Goal: Communication & Community: Answer question/provide support

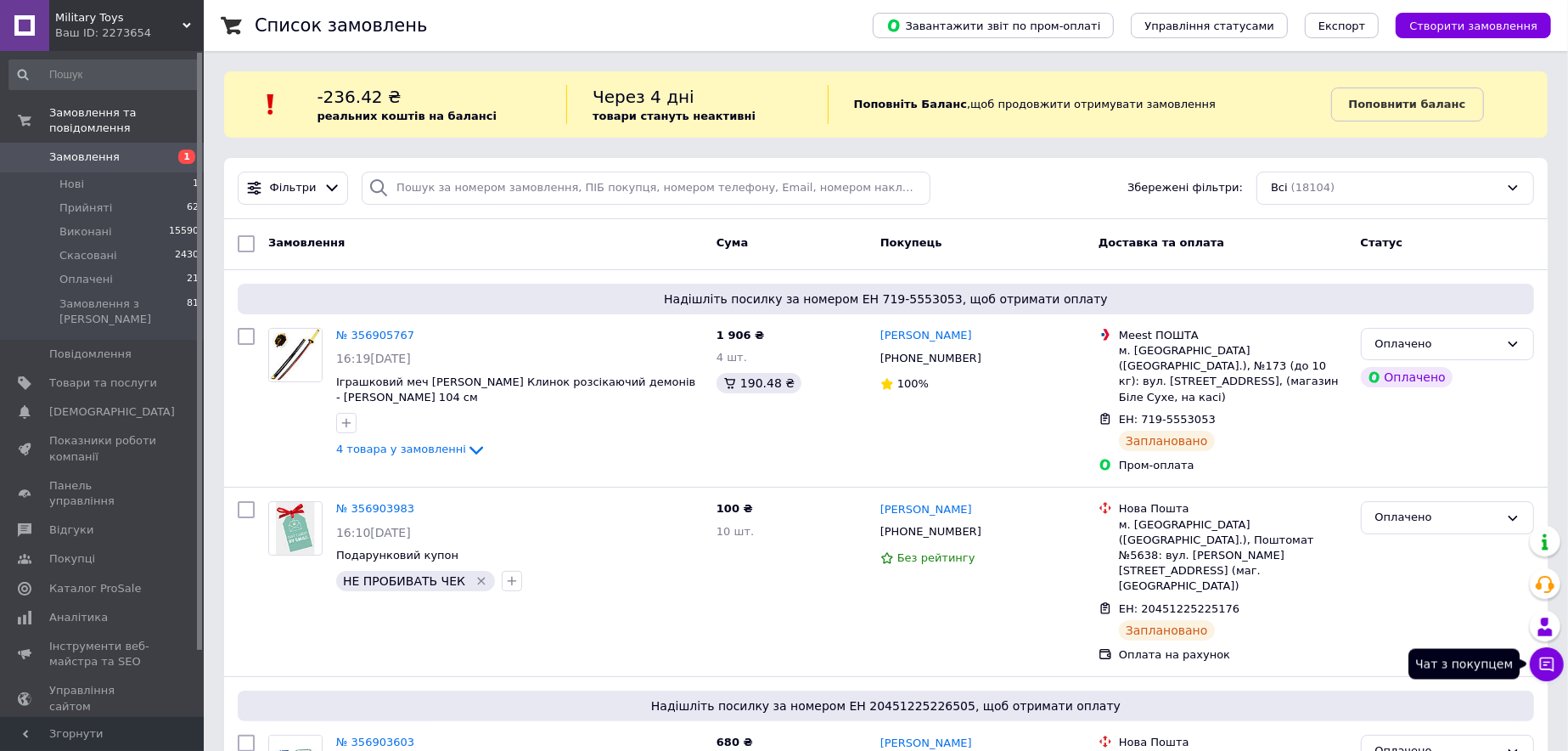
click at [1549, 675] on button "Чат з покупцем" at bounding box center [1547, 665] width 34 height 34
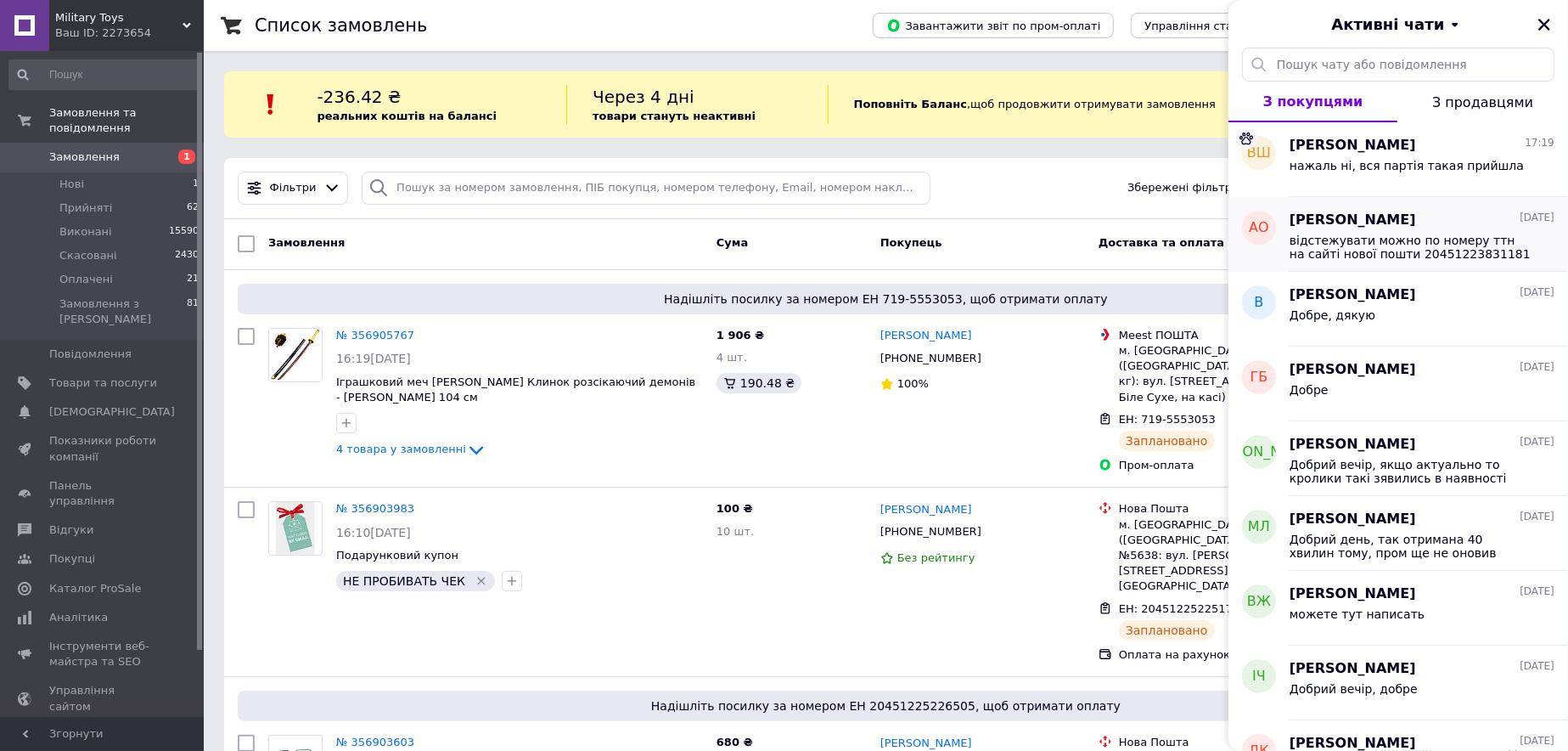
click at [1357, 242] on span "відстежувати можно по номеру ттн на сайті нової пошти 20451223831181" at bounding box center [1410, 247] width 241 height 27
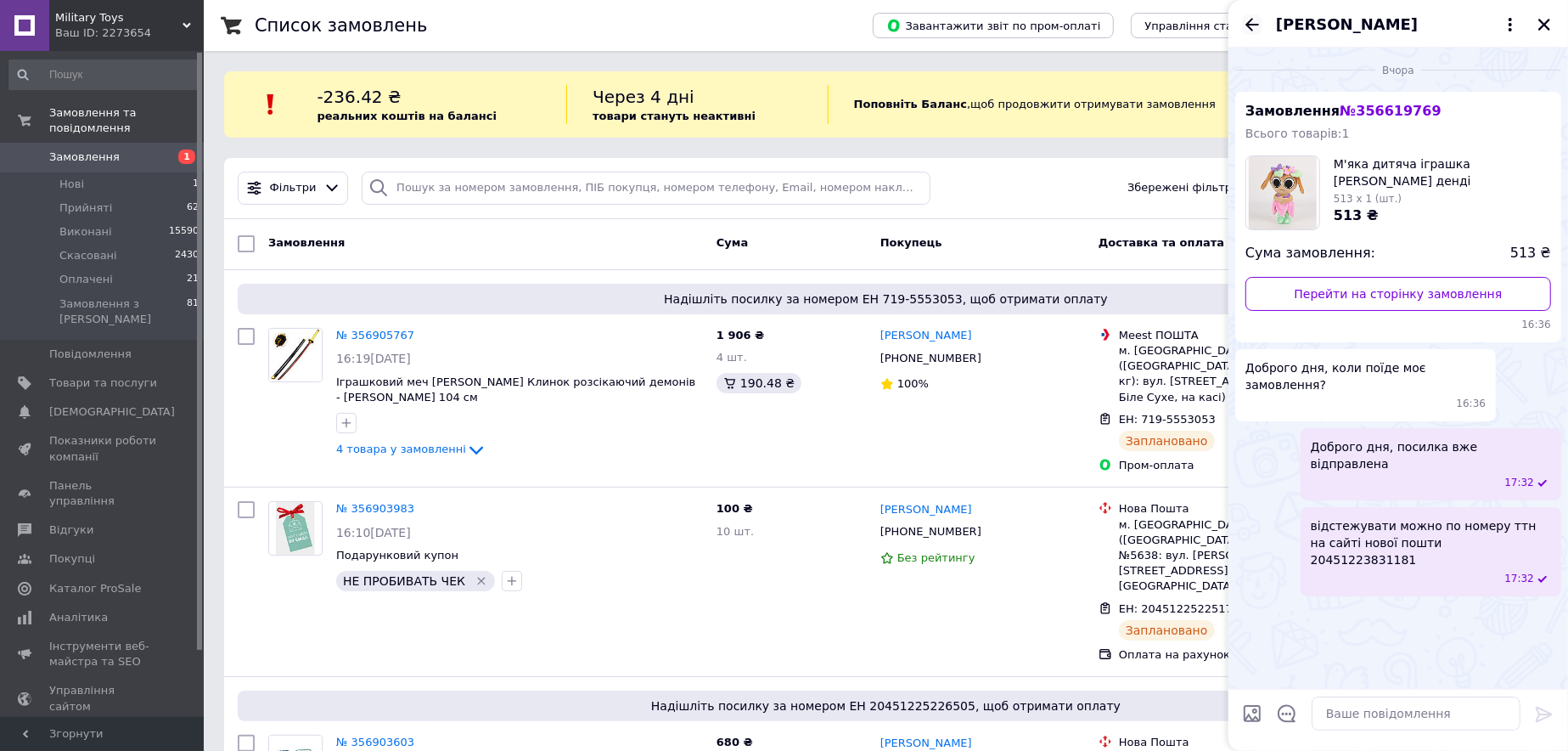
click at [1254, 23] on icon "Назад" at bounding box center [1252, 24] width 21 height 21
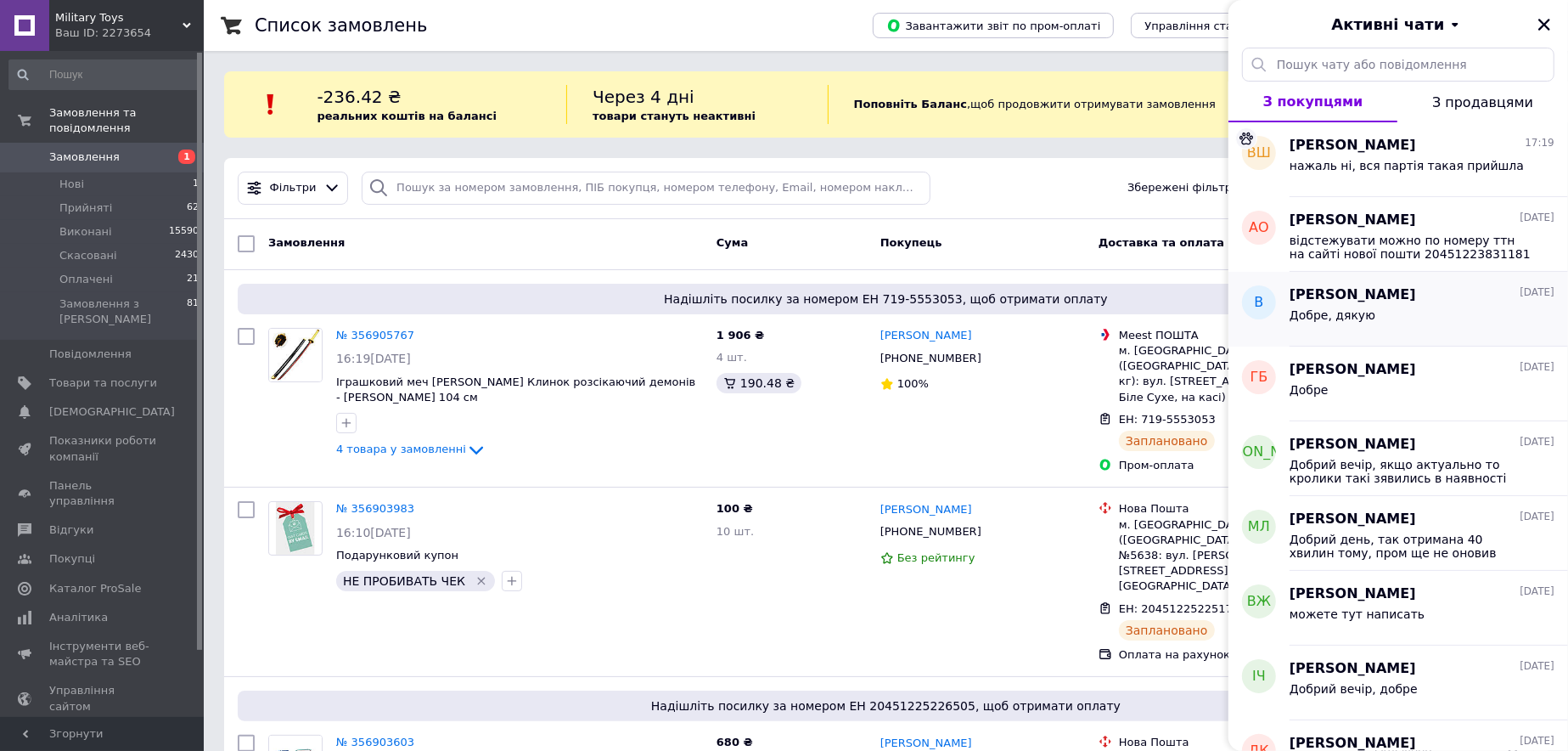
click at [1397, 311] on div "Добре, дякую" at bounding box center [1422, 318] width 265 height 27
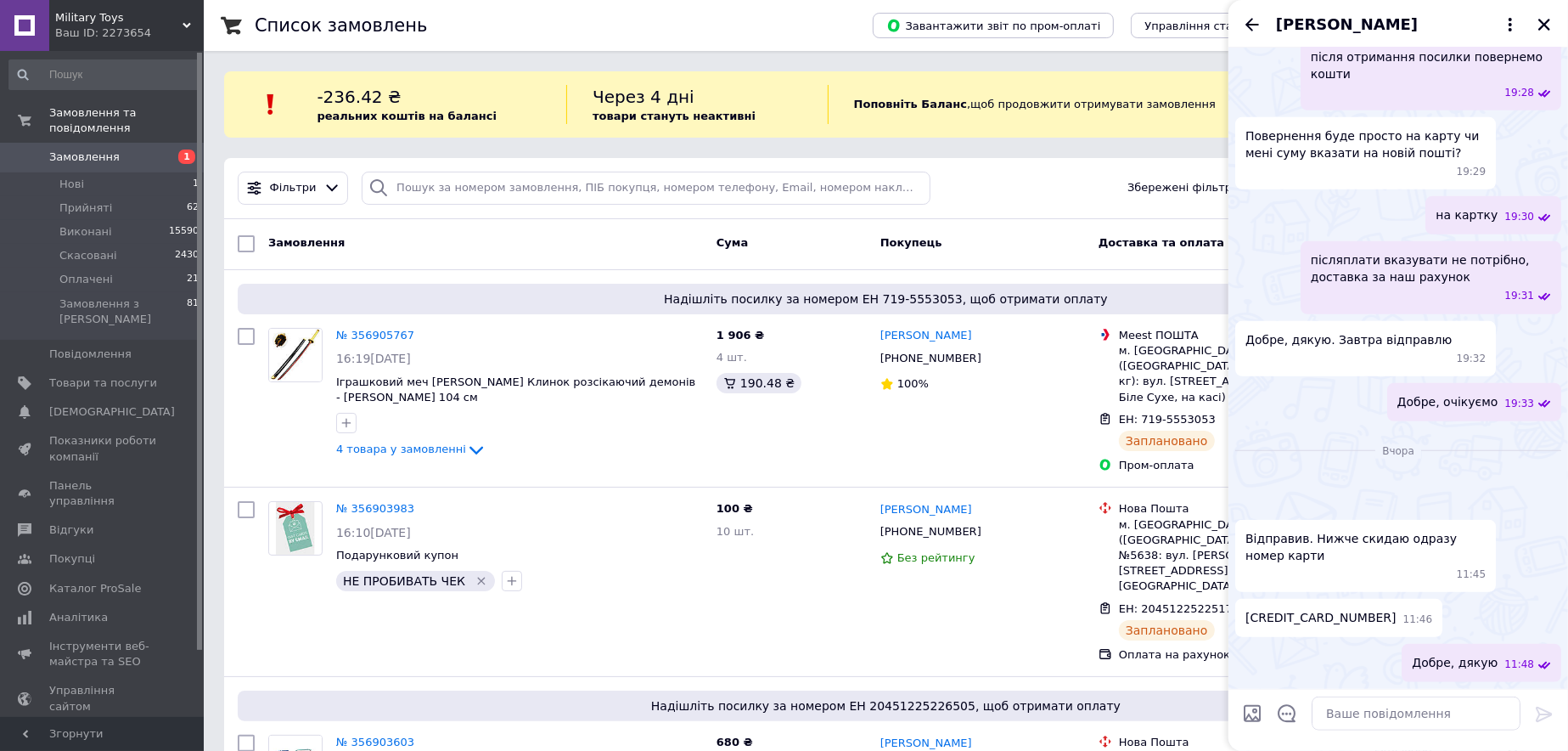
scroll to position [1567, 0]
click at [1308, 610] on span "[CREDIT_CARD_NUMBER]" at bounding box center [1320, 618] width 151 height 18
click at [1308, 609] on span "[CREDIT_CARD_NUMBER]" at bounding box center [1320, 618] width 151 height 18
copy span "[CREDIT_CARD_NUMBER]"
click at [1249, 499] on img at bounding box center [1242, 505] width 14 height 14
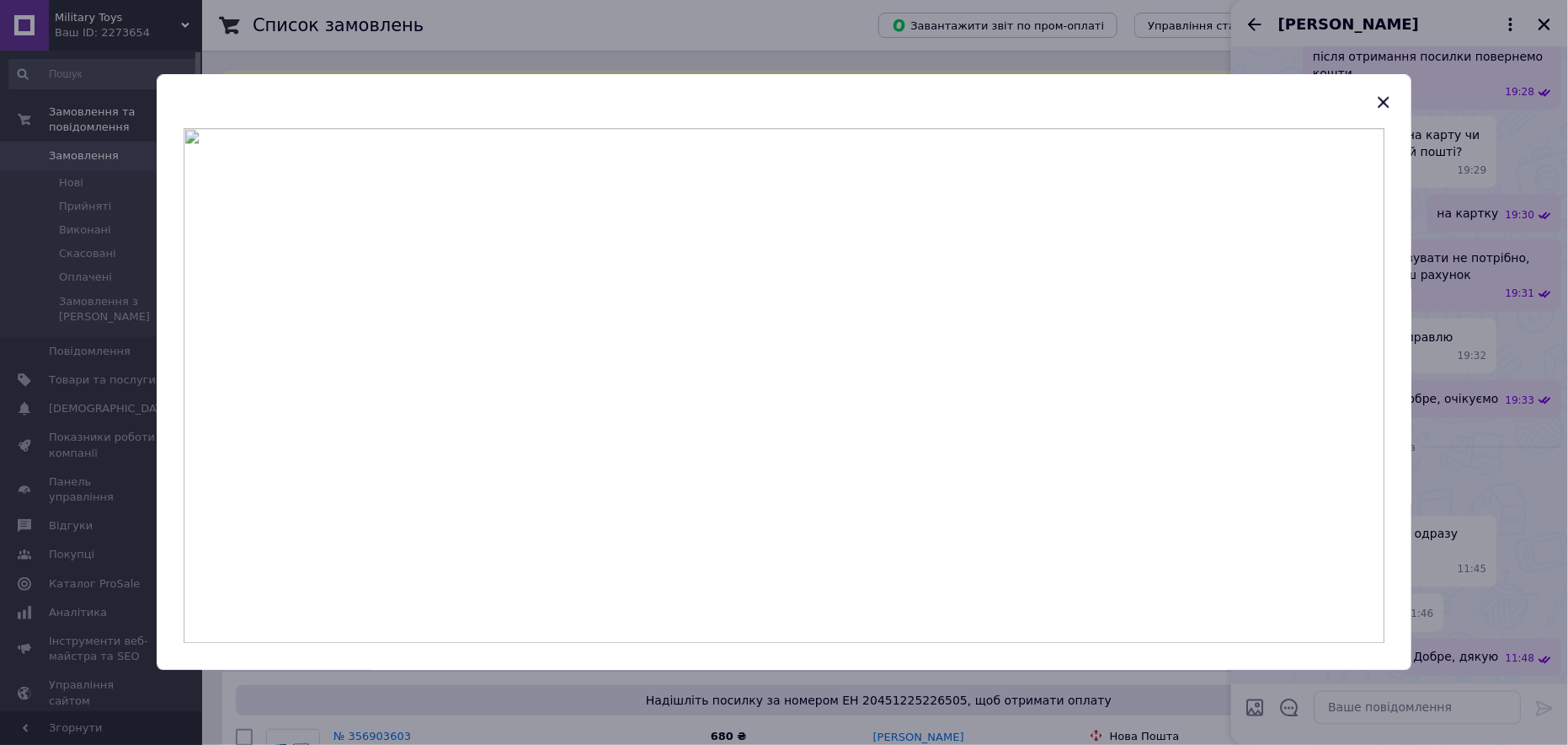
click at [1494, 300] on div at bounding box center [784, 372] width 1568 height 745
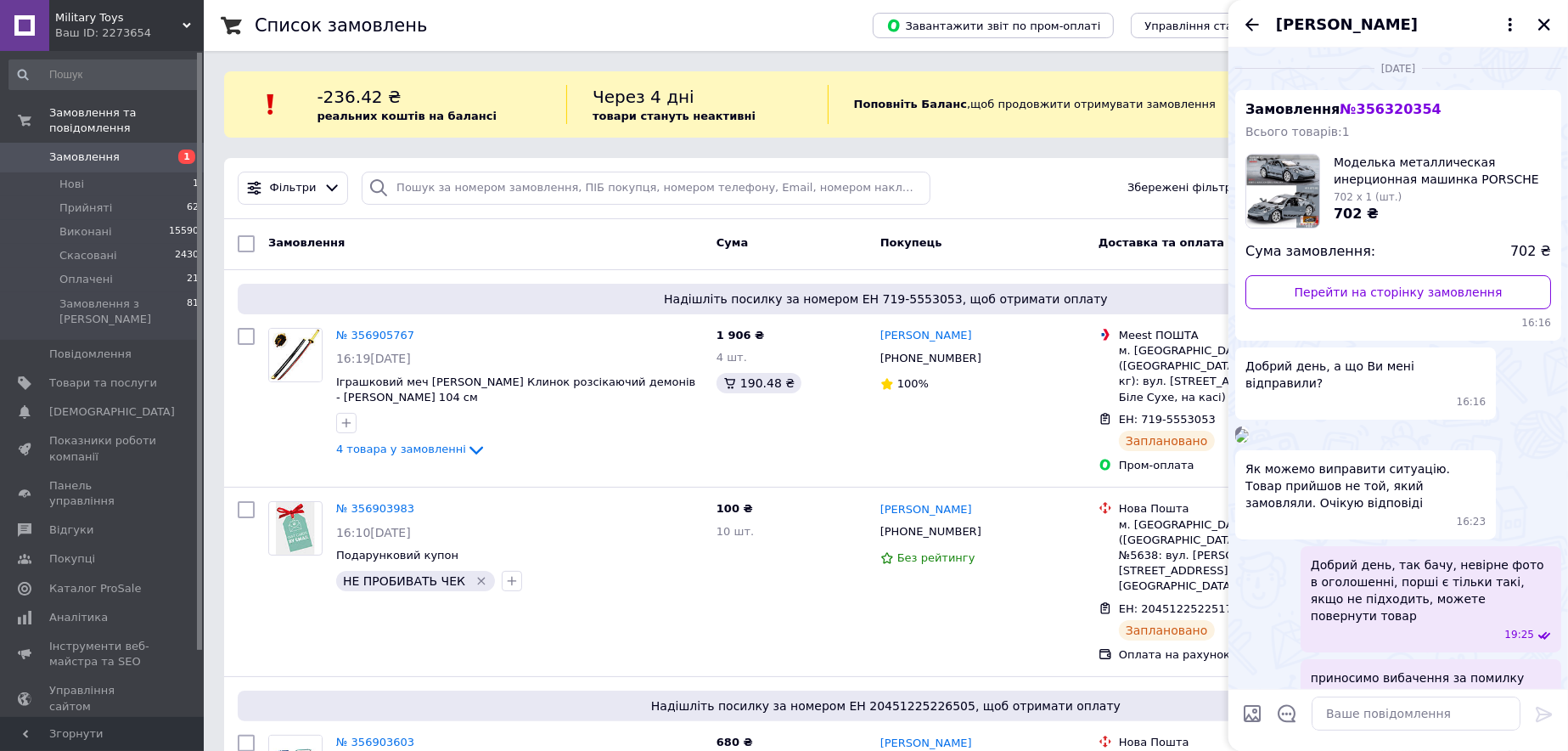
scroll to position [0, 0]
click at [1409, 291] on link "Перейти на сторінку замовлення" at bounding box center [1398, 294] width 306 height 34
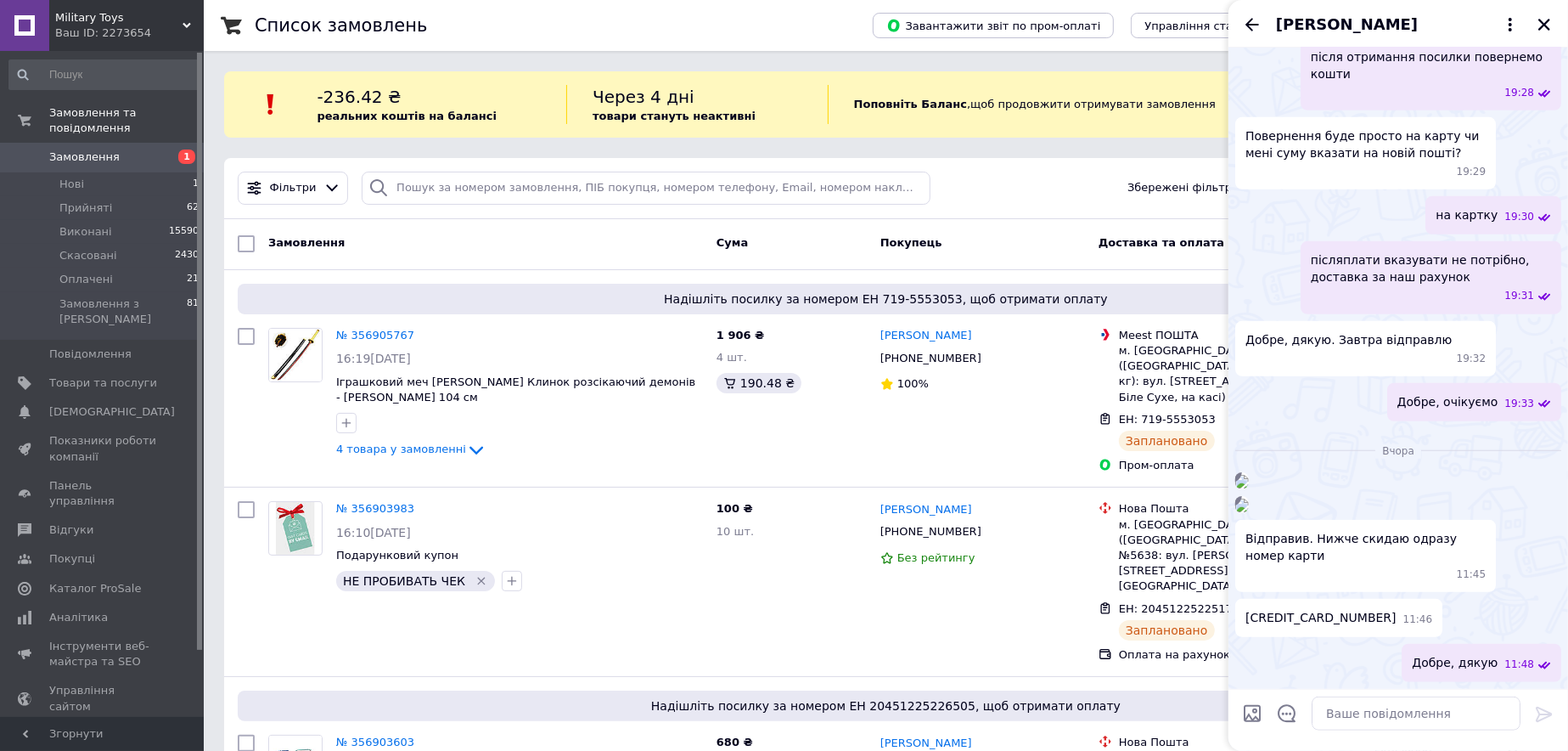
scroll to position [1567, 0]
click at [1359, 718] on textarea at bounding box center [1416, 714] width 209 height 34
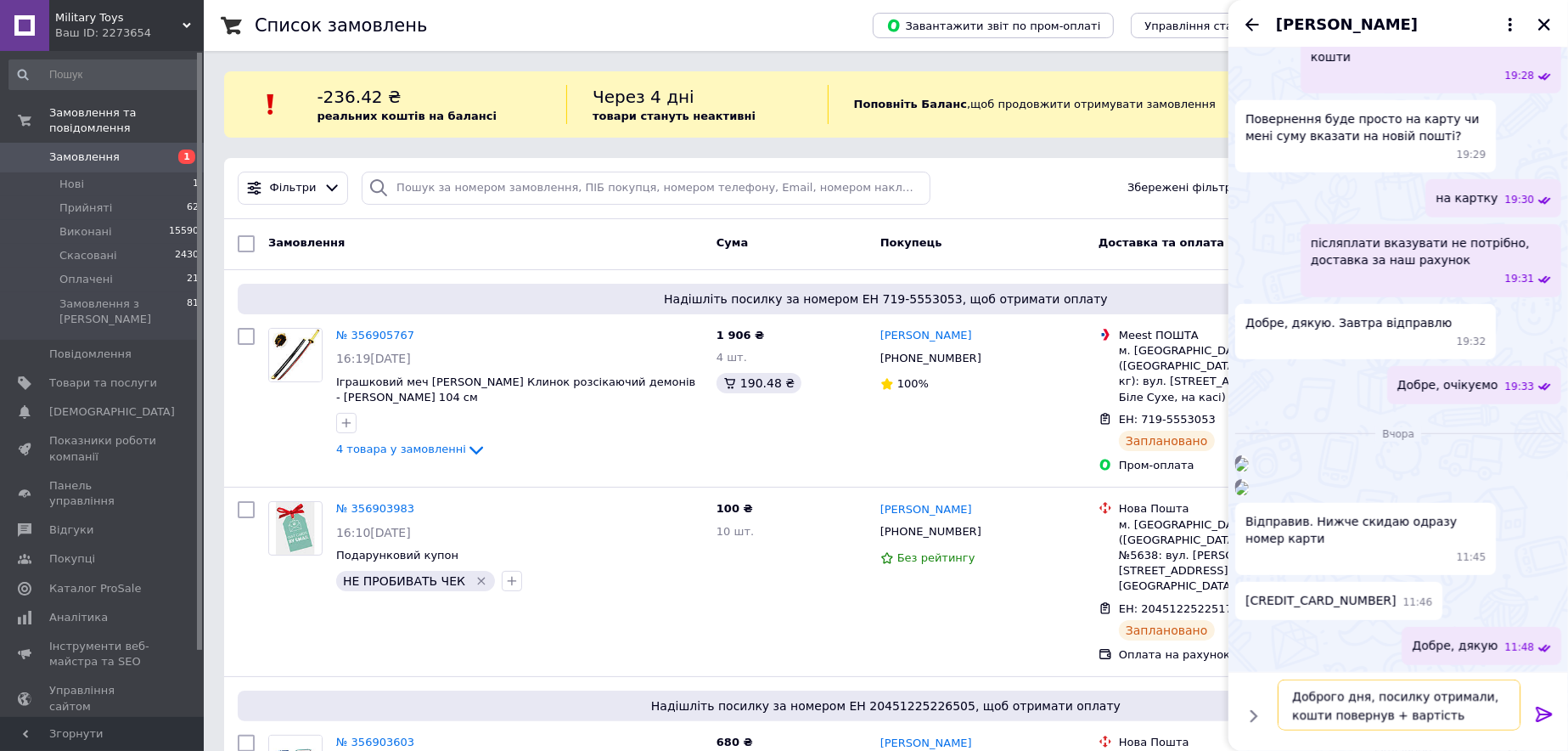
type textarea "Доброго дня, посилку отримали, кошти повернув + вартість доставки"
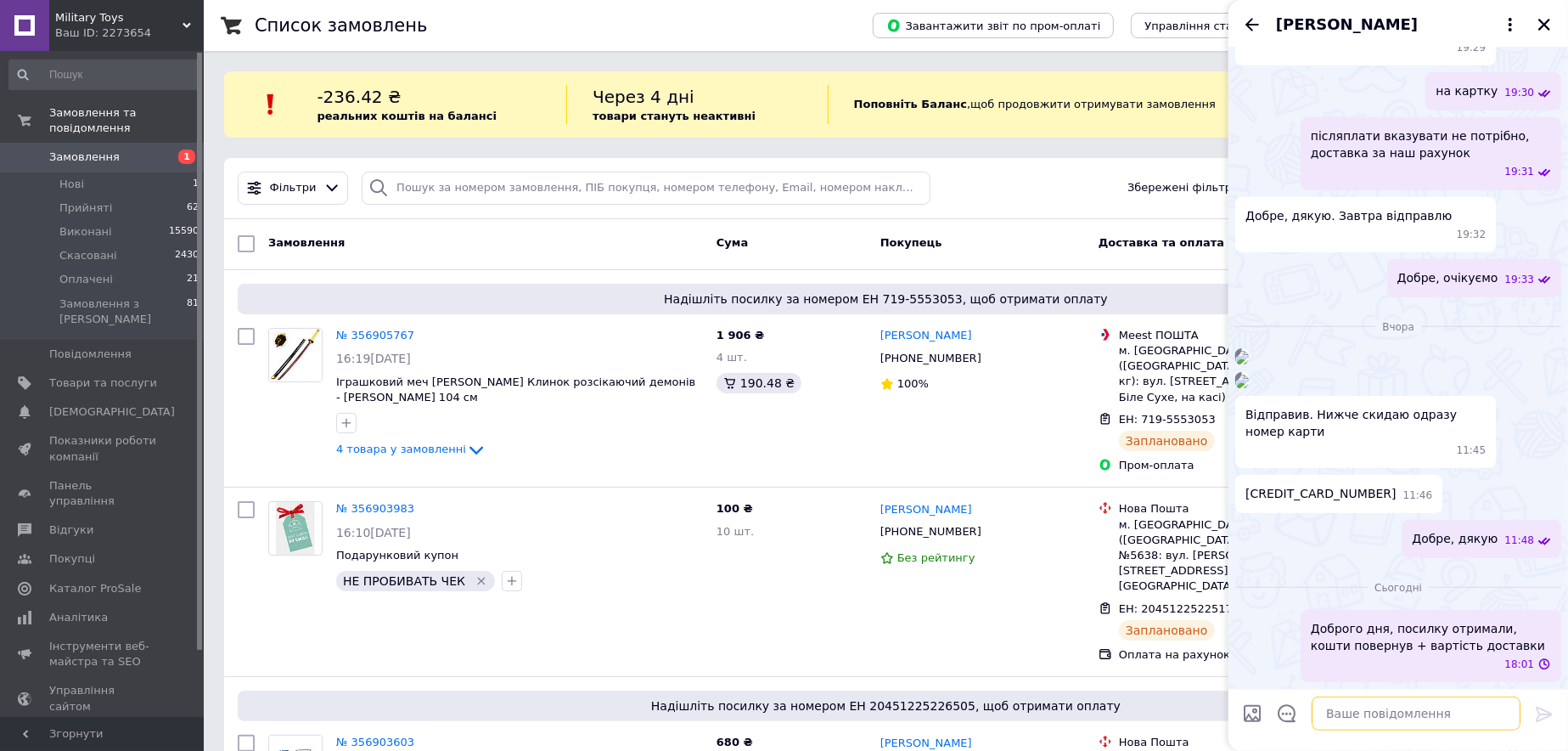
scroll to position [1690, 0]
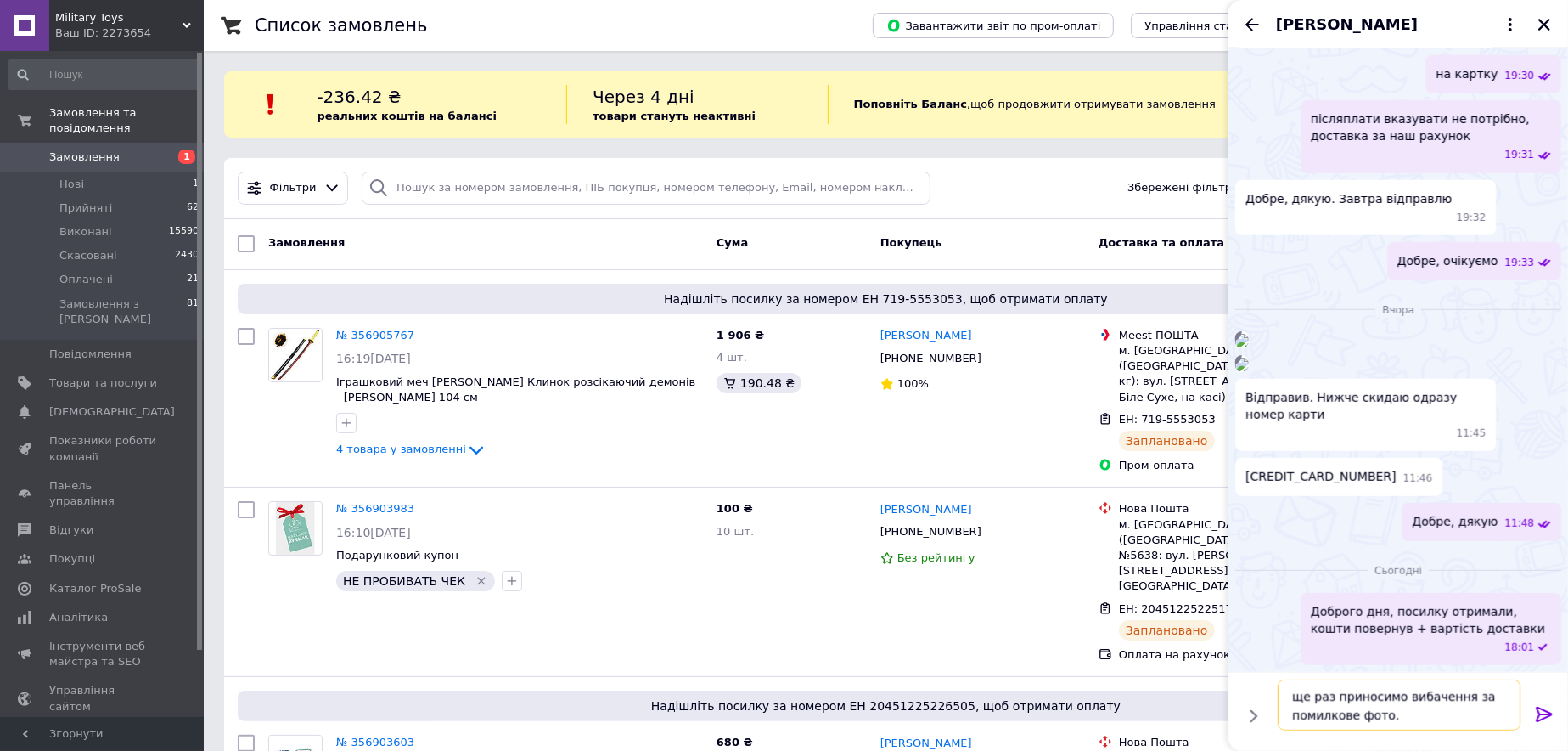
type textarea "ще раз приносимо вибачення за помилкове фото."
click at [1553, 718] on icon at bounding box center [1544, 714] width 21 height 21
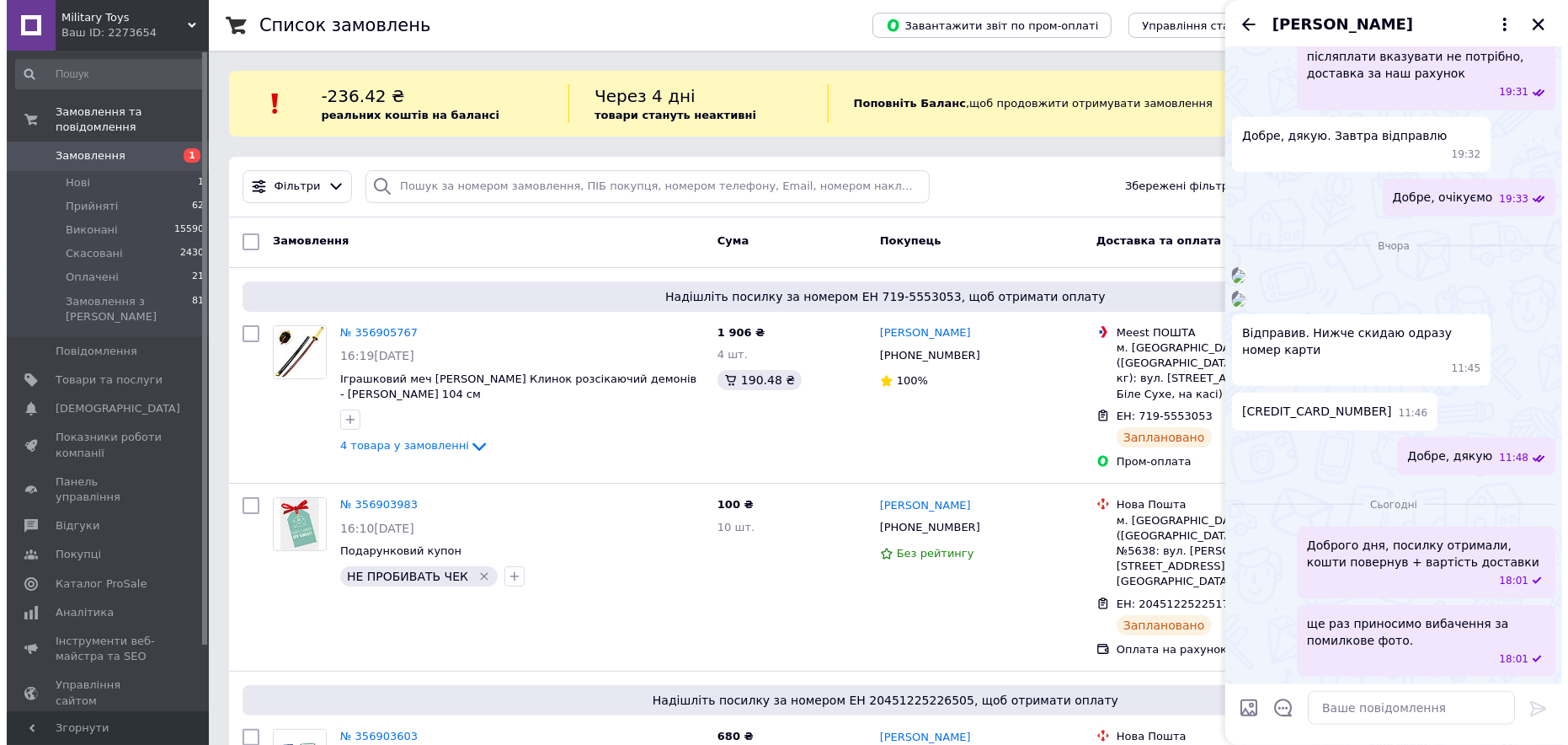
scroll to position [1756, 0]
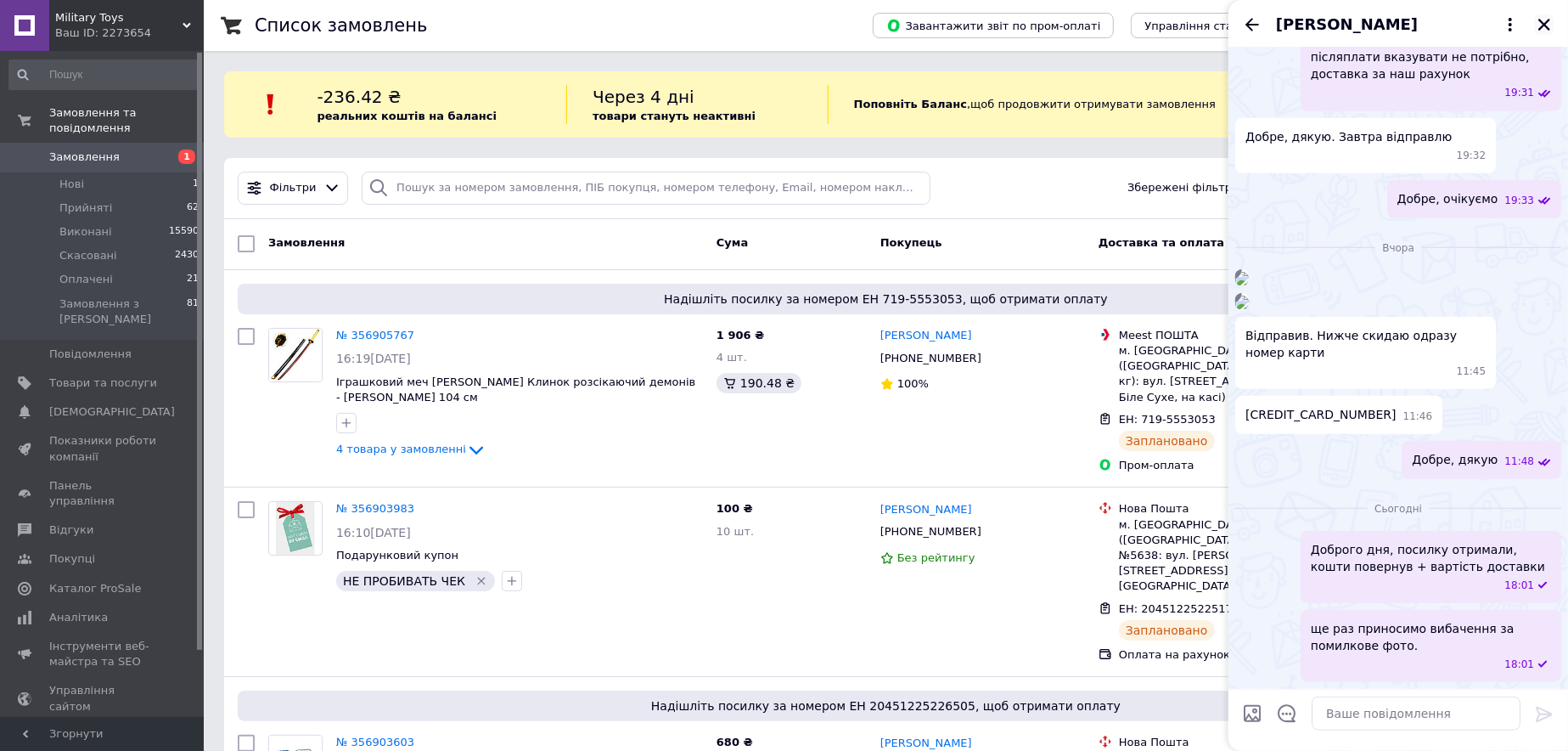
click at [1546, 19] on icon "Закрити" at bounding box center [1544, 24] width 15 height 15
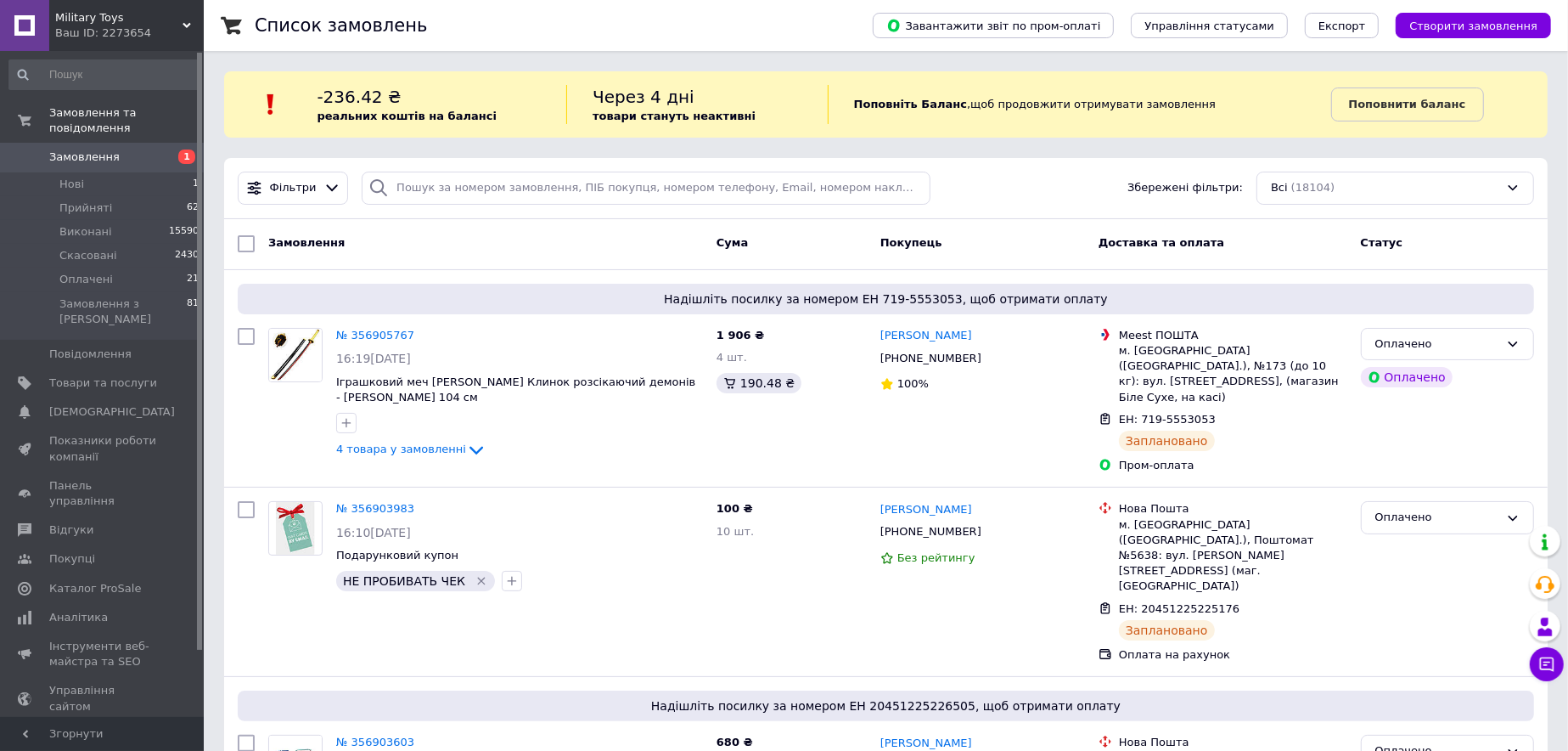
click at [144, 149] on span "Замовлення" at bounding box center [102, 157] width 108 height 15
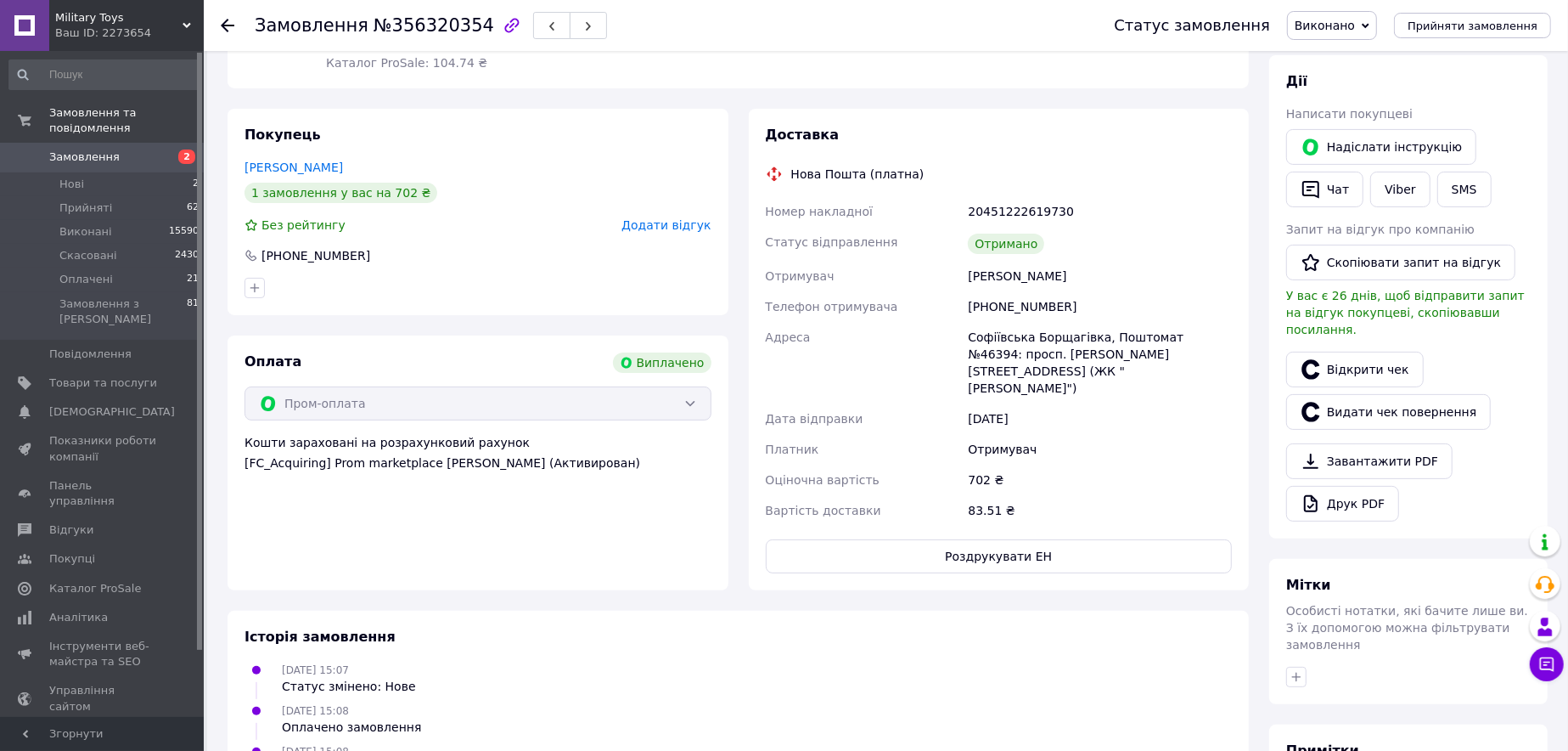
scroll to position [255, 0]
click at [1025, 538] on button "Роздрукувати ЕН" at bounding box center [999, 556] width 467 height 34
click at [1537, 651] on button "Чат з покупцем" at bounding box center [1547, 665] width 34 height 34
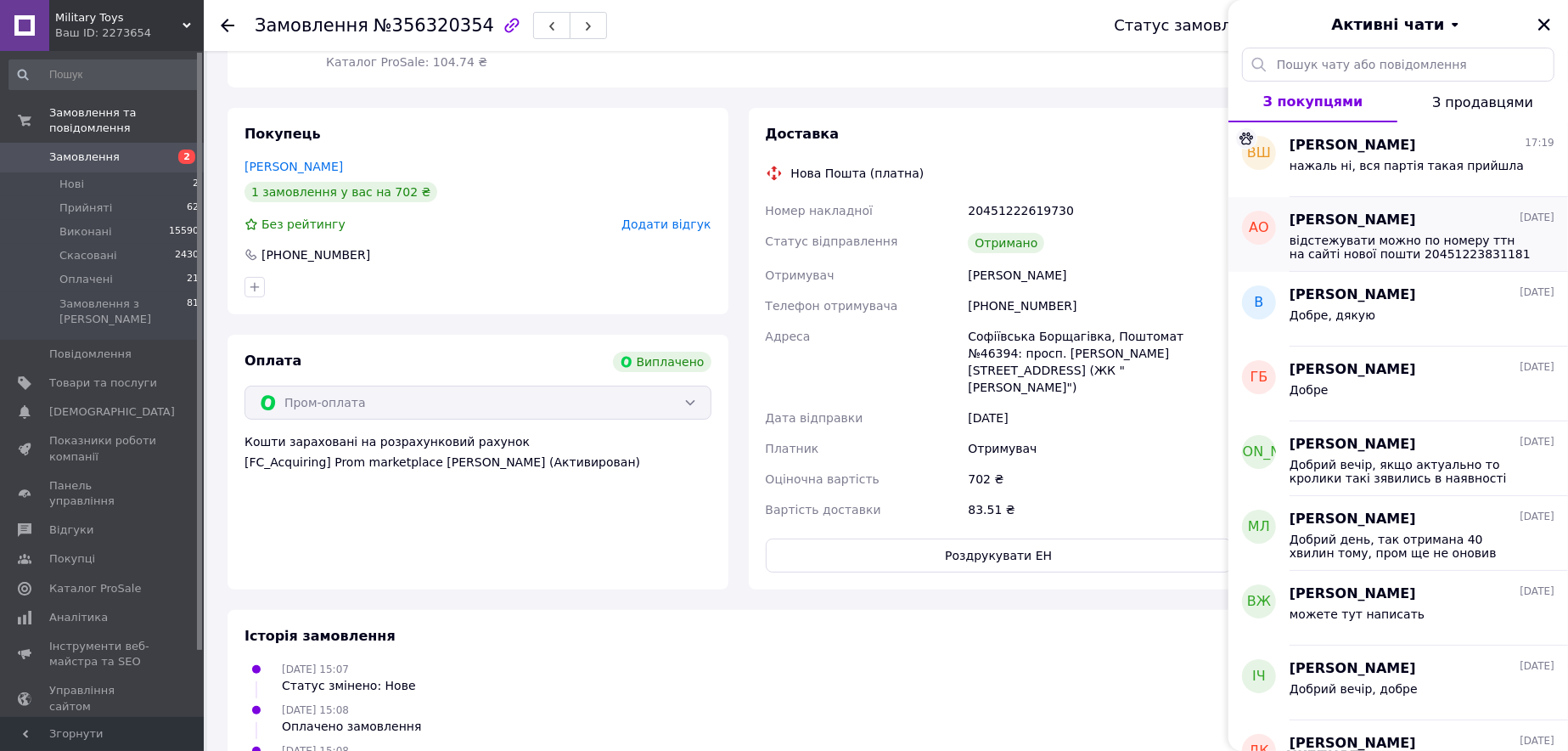
click at [1379, 255] on span "відстежувати можно по номеру ттн на сайті нової пошти 20451223831181" at bounding box center [1410, 247] width 241 height 27
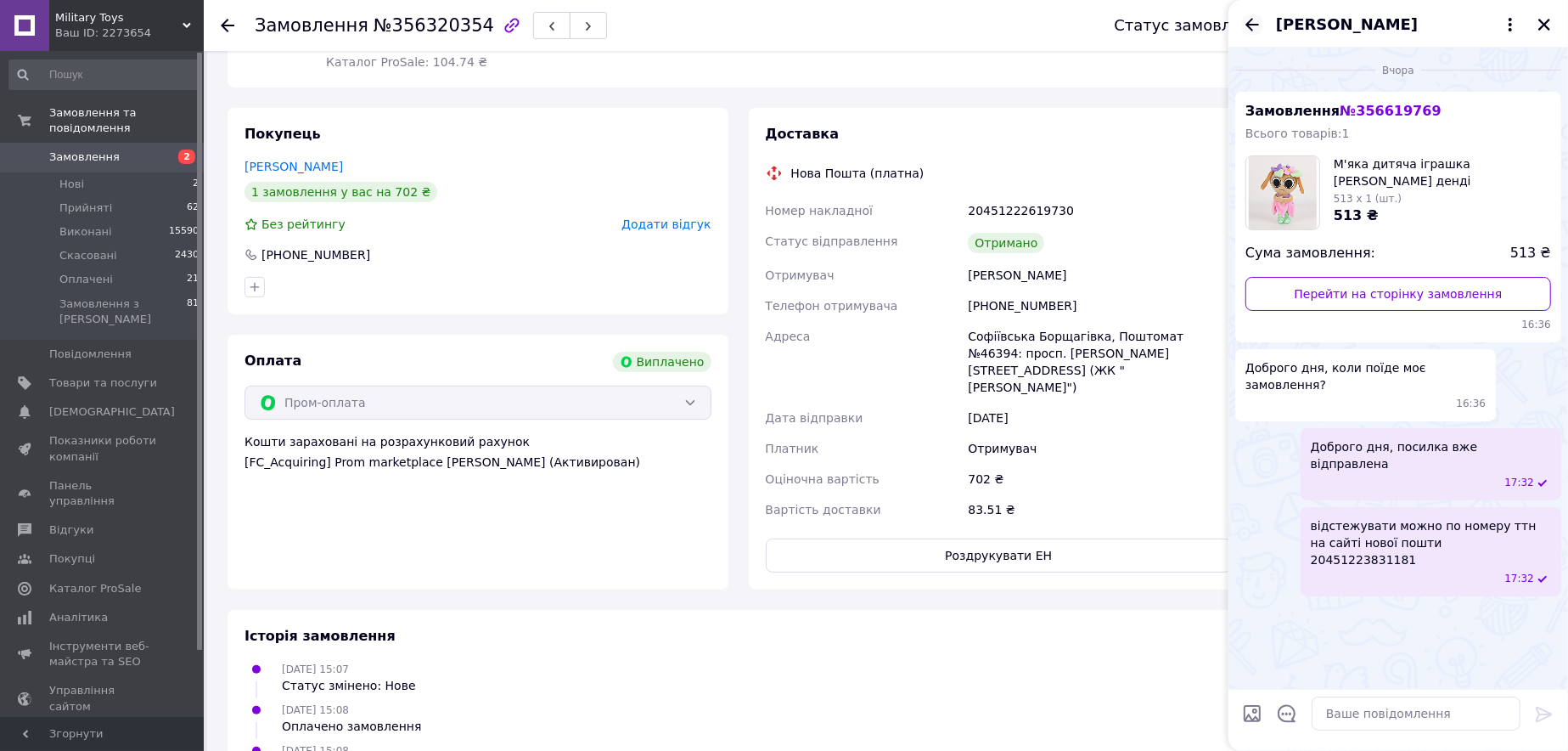
click at [1250, 24] on icon "Назад" at bounding box center [1252, 24] width 14 height 13
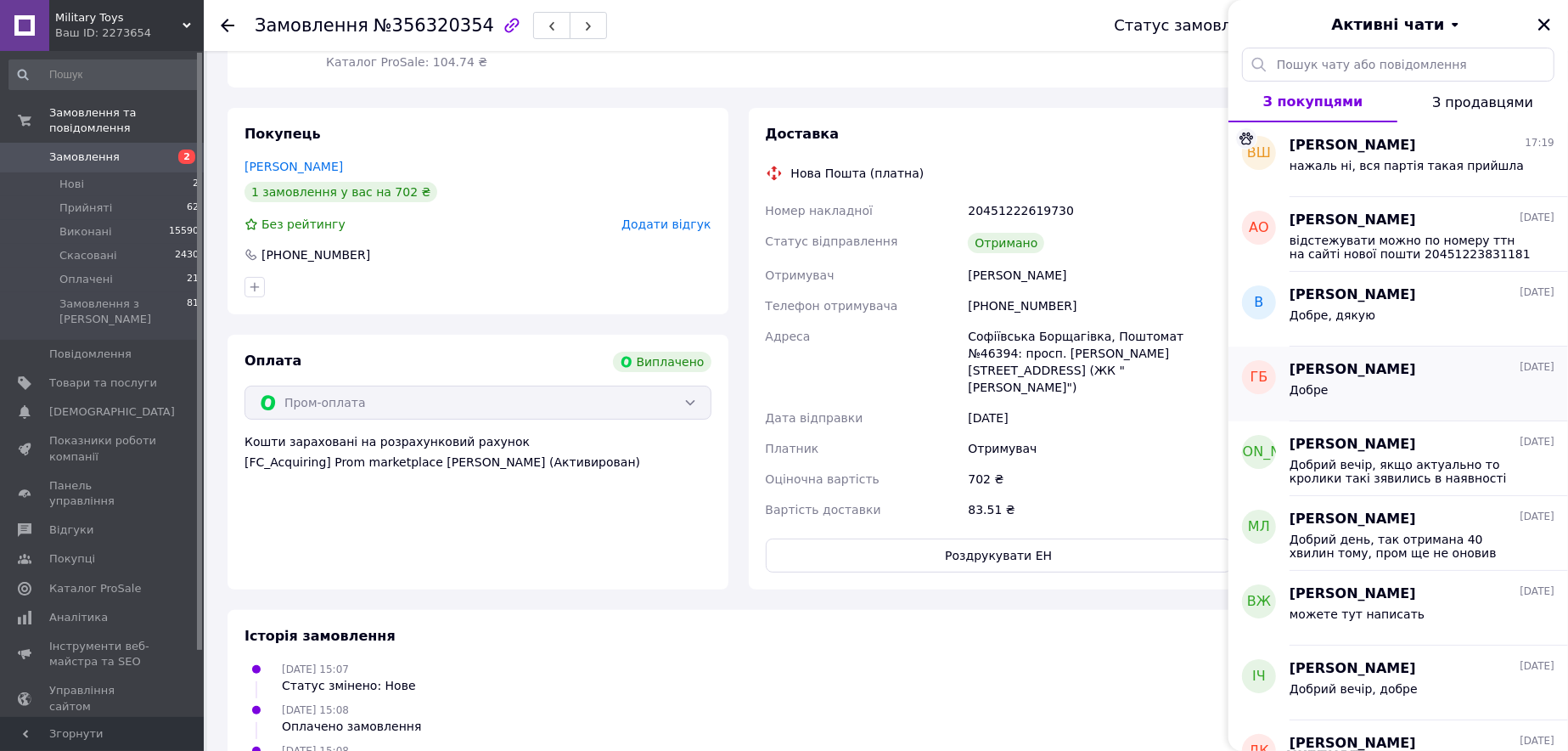
click at [1345, 375] on span "[PERSON_NAME]" at bounding box center [1353, 370] width 127 height 20
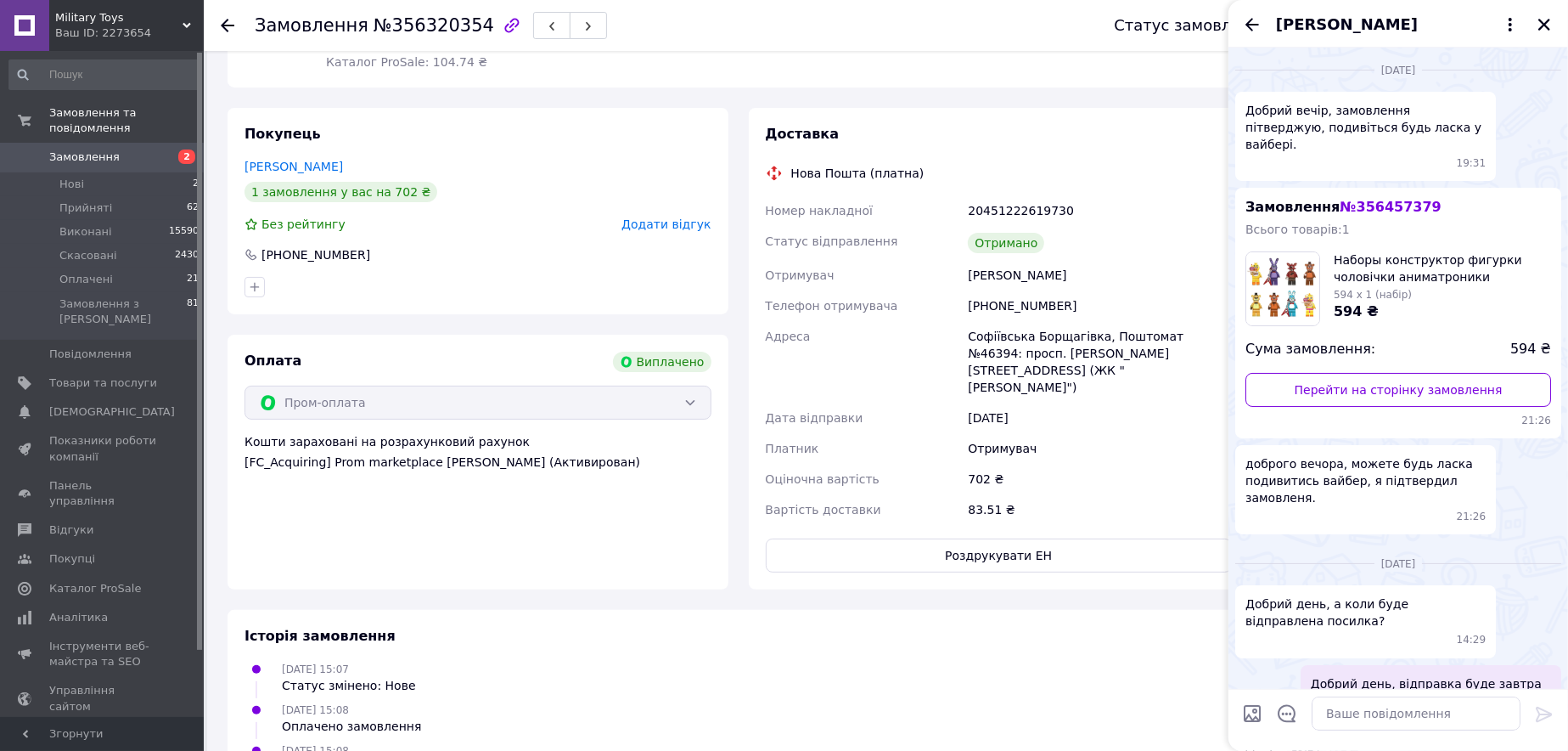
scroll to position [65, 0]
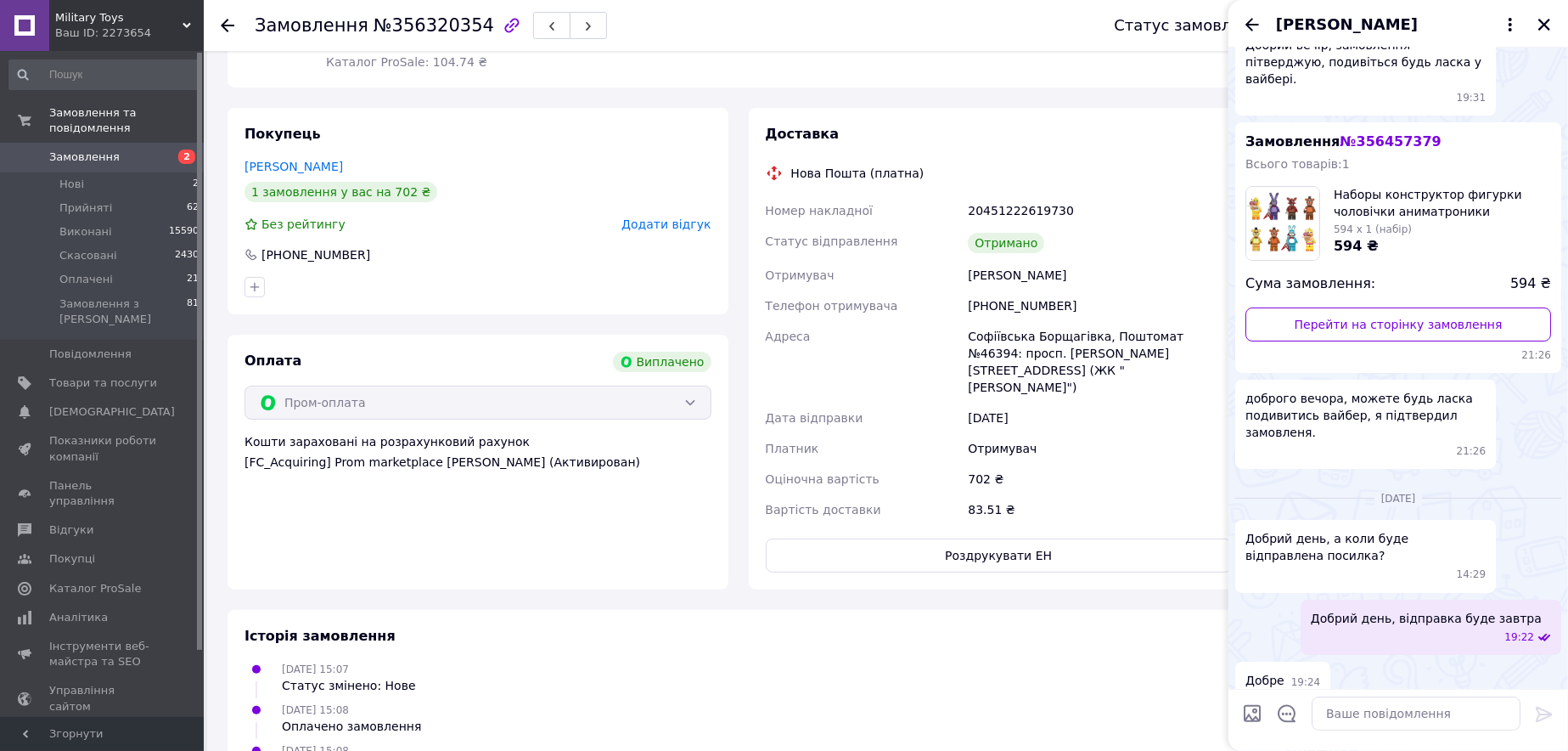
click at [1252, 34] on div "[PERSON_NAME]" at bounding box center [1399, 24] width 340 height 48
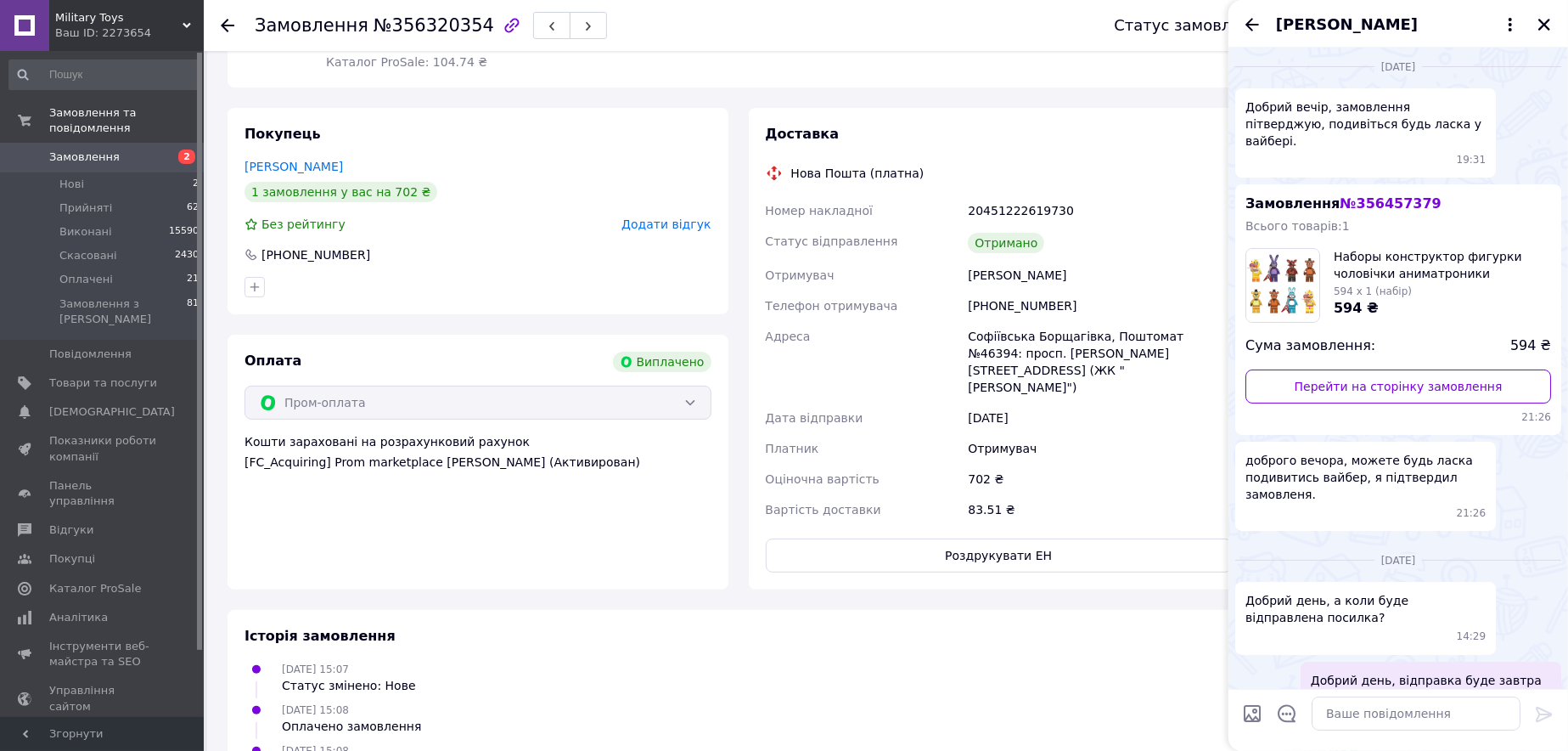
scroll to position [0, 0]
click at [1242, 21] on icon "Назад" at bounding box center [1252, 24] width 21 height 21
